Goal: Navigation & Orientation: Find specific page/section

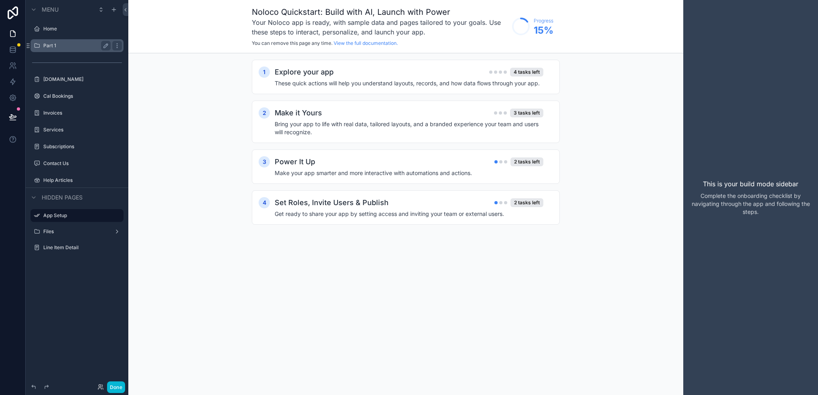
click at [77, 45] on label "Part 1" at bounding box center [75, 46] width 64 height 6
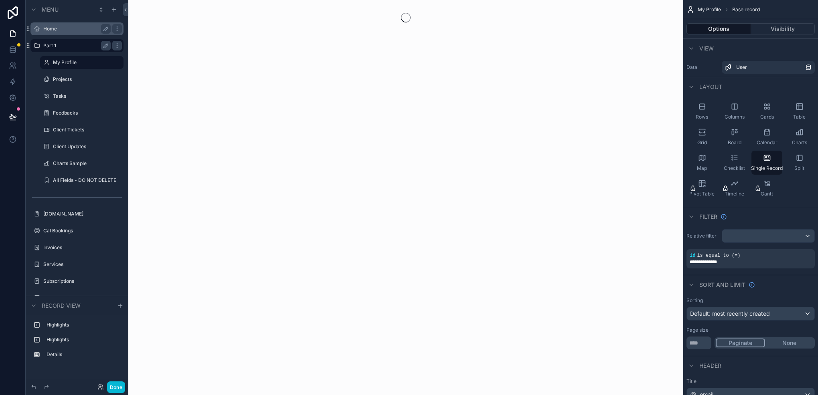
click at [59, 30] on label "Home" at bounding box center [75, 29] width 64 height 6
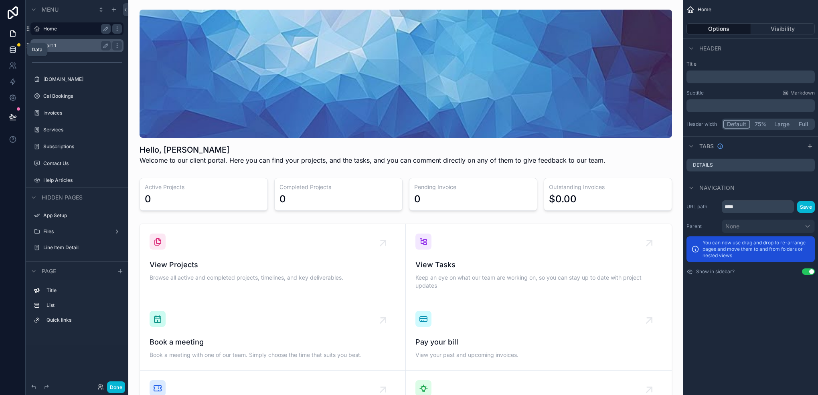
click at [15, 52] on icon at bounding box center [12, 51] width 5 height 3
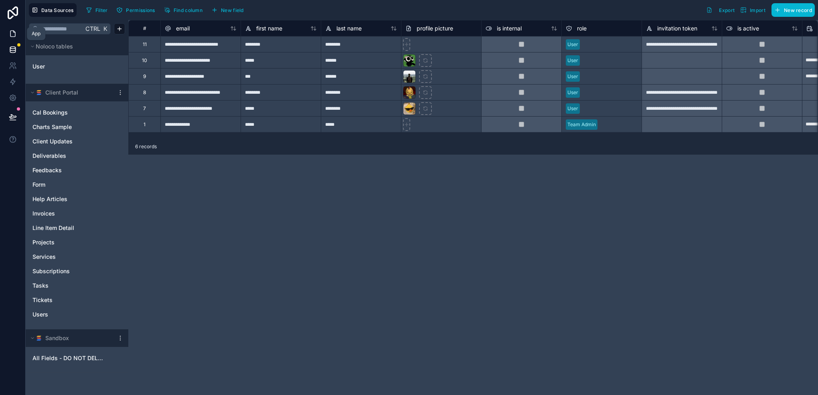
click at [11, 35] on icon at bounding box center [13, 34] width 8 height 8
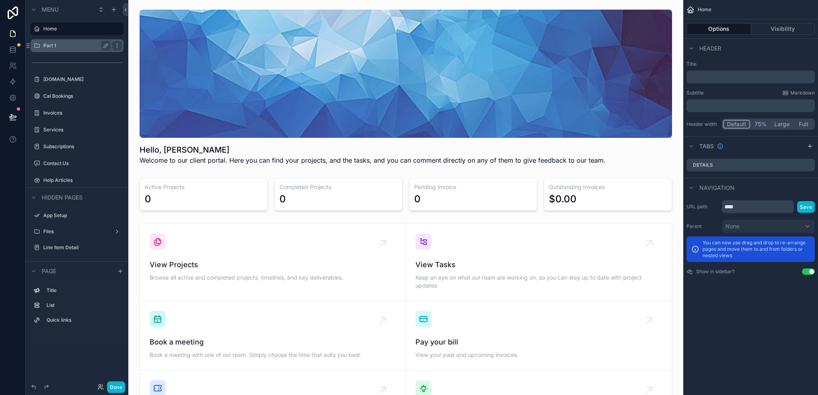
click at [58, 43] on label "Part 1" at bounding box center [75, 46] width 64 height 6
